Goal: Task Accomplishment & Management: Use online tool/utility

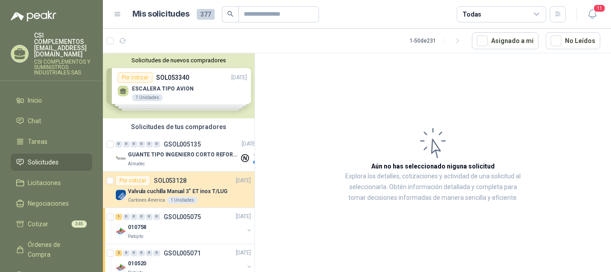
click at [40, 157] on span "Solicitudes" at bounding box center [43, 162] width 31 height 10
click at [170, 162] on div "Almatec" at bounding box center [183, 163] width 111 height 7
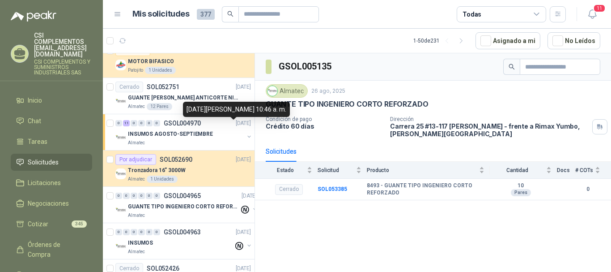
scroll to position [1074, 0]
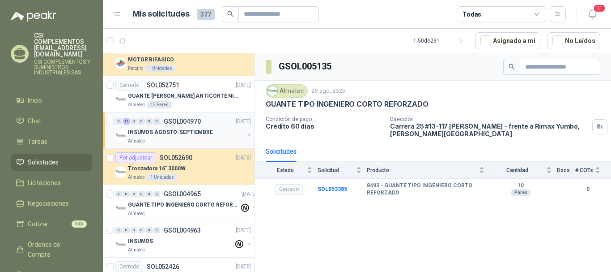
click at [180, 136] on div "INSUMOS AGOSTO-SEPTIEMBRE" at bounding box center [186, 132] width 116 height 11
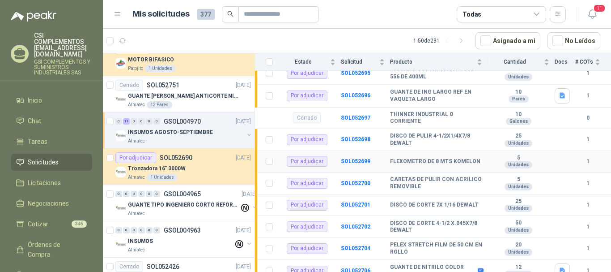
scroll to position [169, 0]
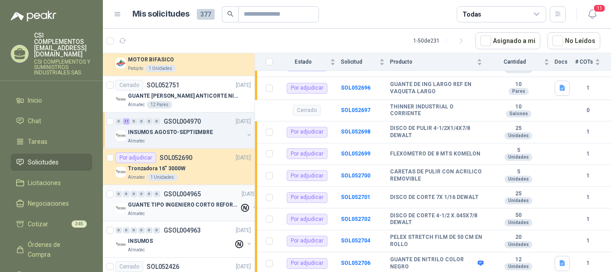
click at [180, 214] on div "Almatec" at bounding box center [183, 213] width 111 height 7
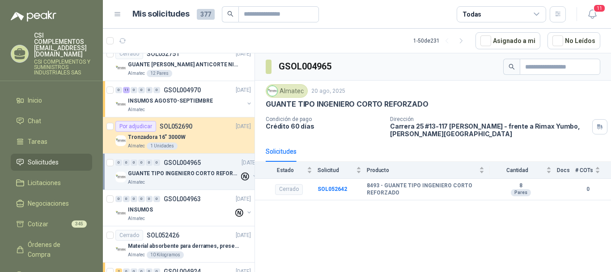
scroll to position [1164, 0]
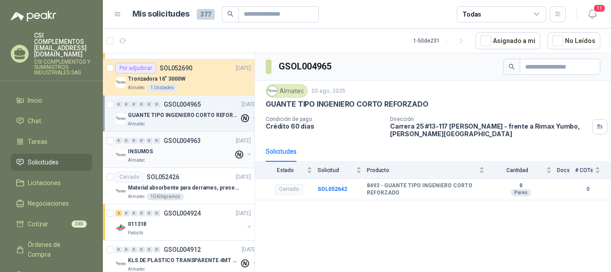
click at [171, 152] on div "INSUMOS" at bounding box center [181, 151] width 106 height 11
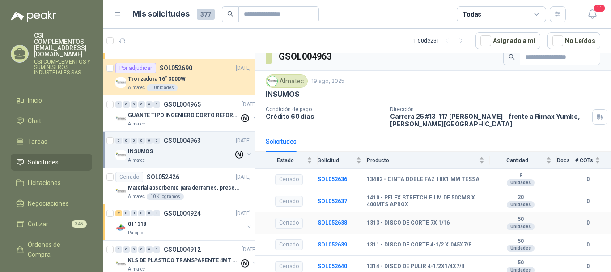
scroll to position [13, 0]
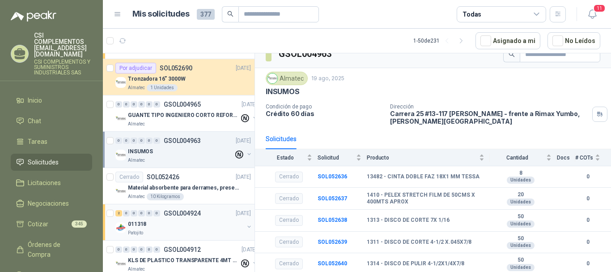
click at [185, 220] on div "011318" at bounding box center [186, 223] width 116 height 11
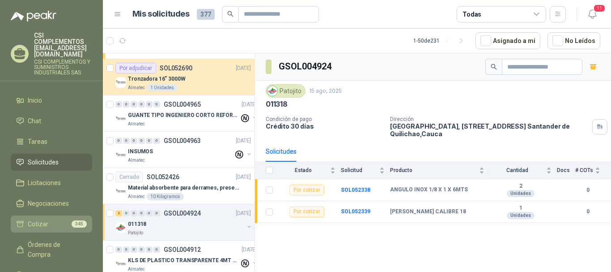
click at [55, 219] on li "Cotizar 345" at bounding box center [51, 224] width 71 height 10
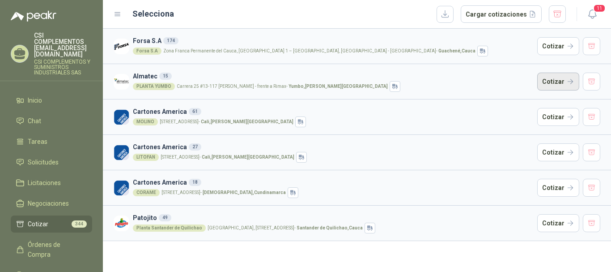
click at [542, 83] on button "Cotizar" at bounding box center [559, 82] width 42 height 18
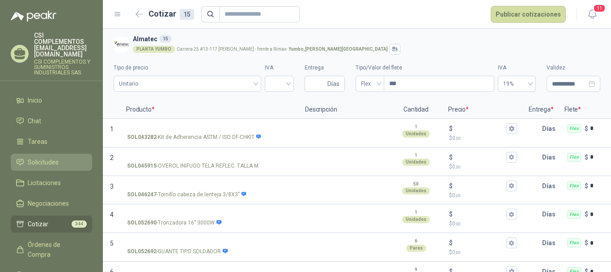
click at [43, 157] on span "Solicitudes" at bounding box center [43, 162] width 31 height 10
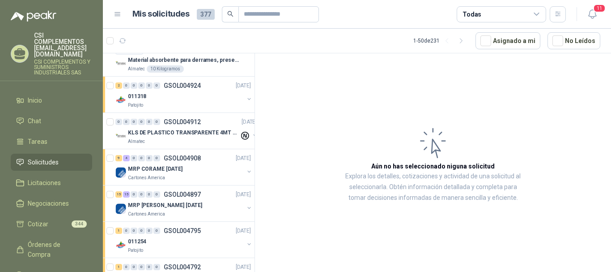
scroll to position [1290, 0]
